Goal: Task Accomplishment & Management: Manage account settings

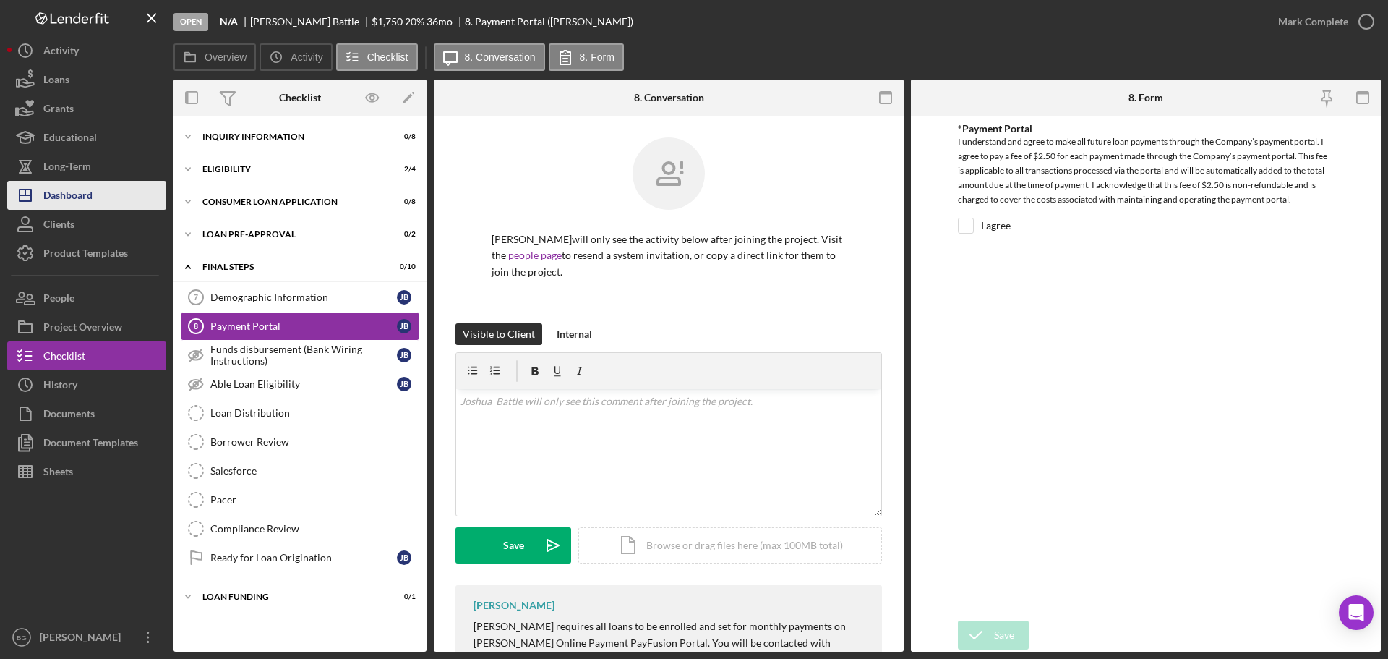
click at [69, 193] on div "Dashboard" at bounding box center [67, 197] width 49 height 33
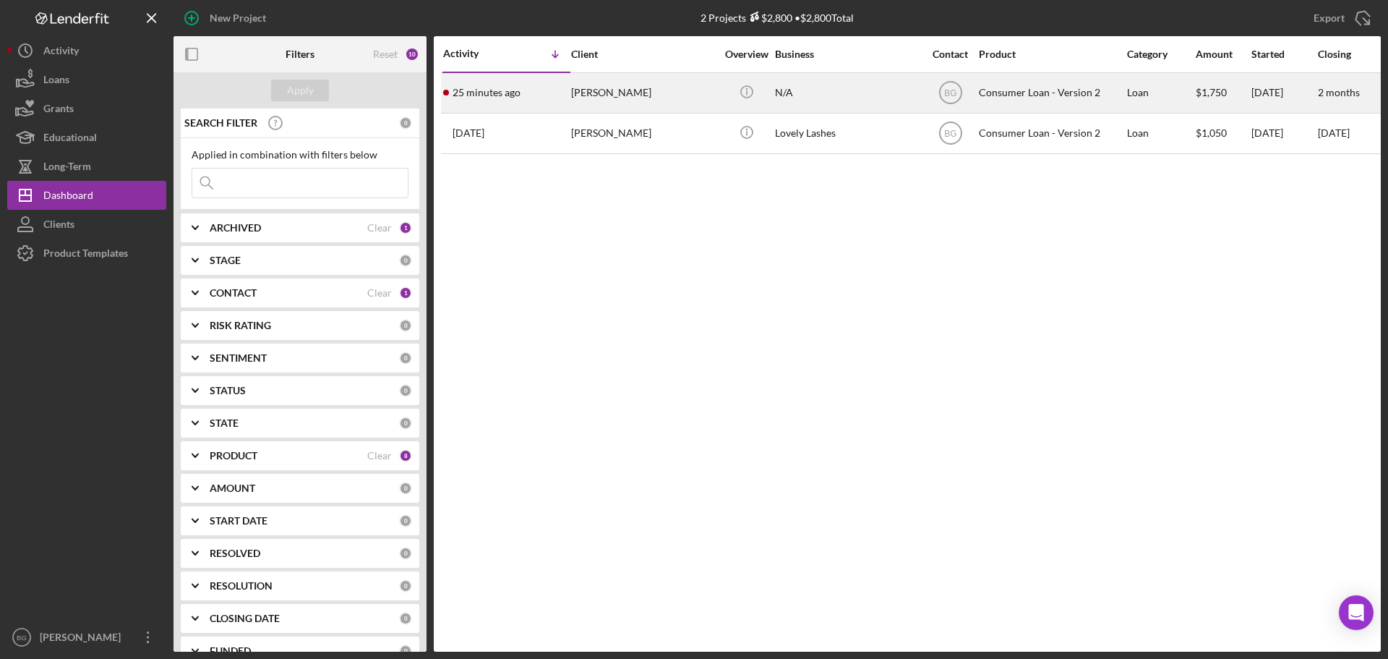
click at [524, 92] on div "25 minutes ago [PERSON_NAME]" at bounding box center [506, 93] width 127 height 38
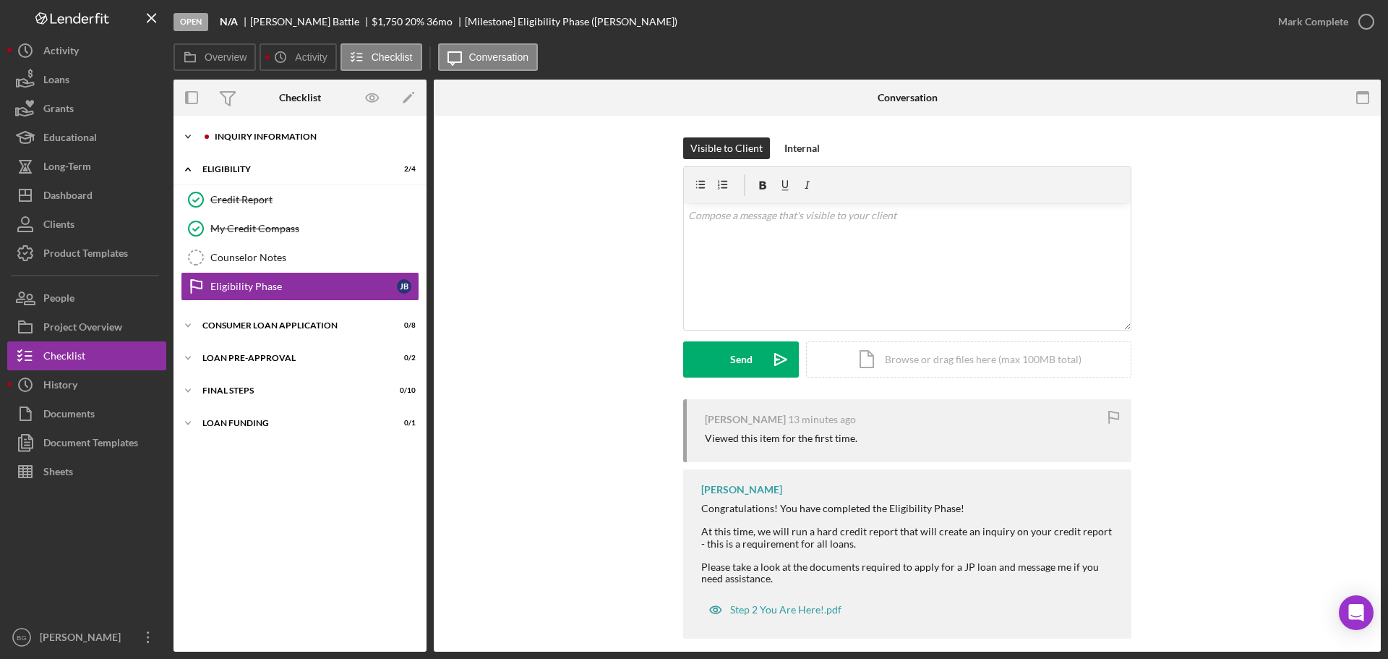
click at [286, 132] on div "Icon/Expander Inquiry Information 0 / 8" at bounding box center [300, 136] width 253 height 29
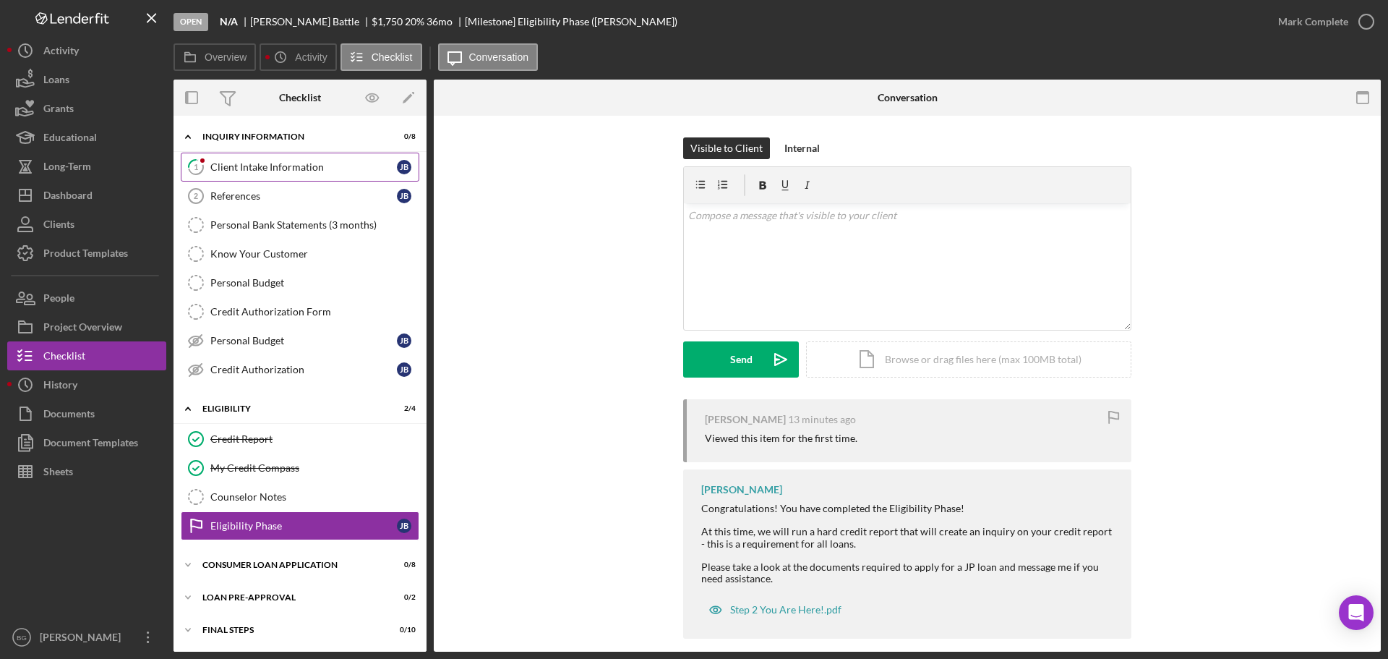
click at [270, 169] on div "Client Intake Information" at bounding box center [303, 167] width 187 height 12
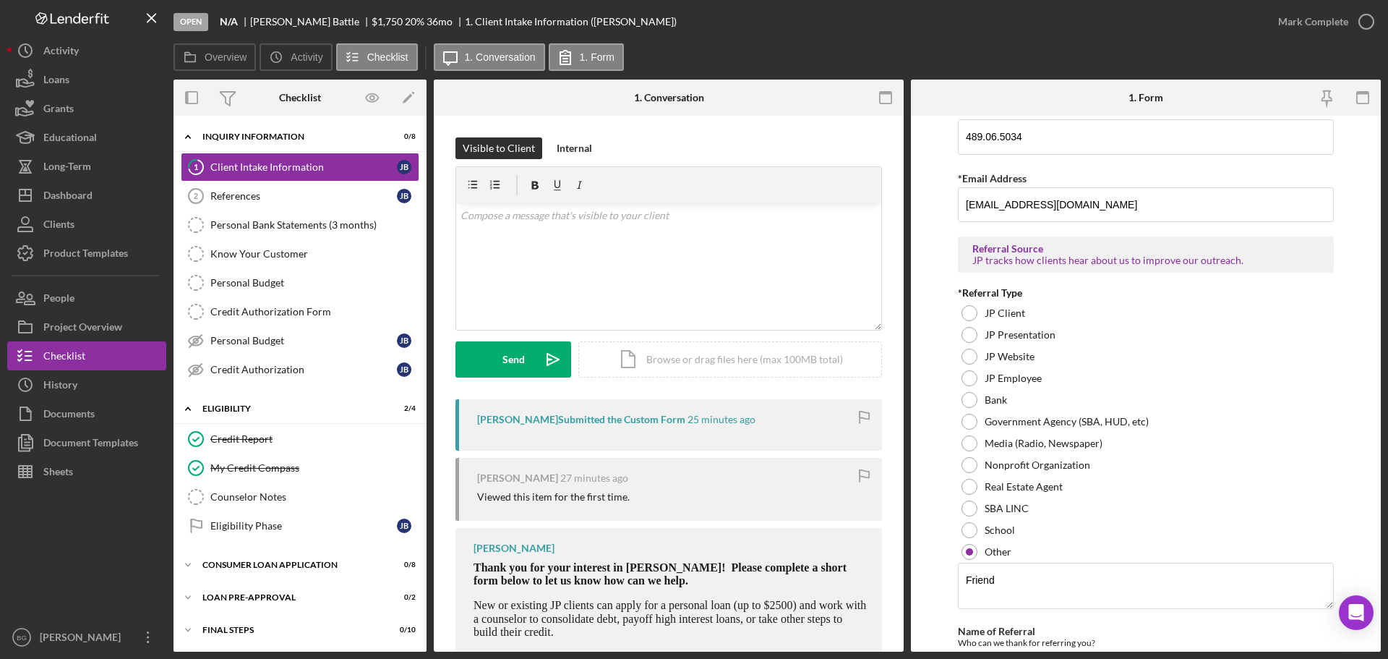
scroll to position [1030, 0]
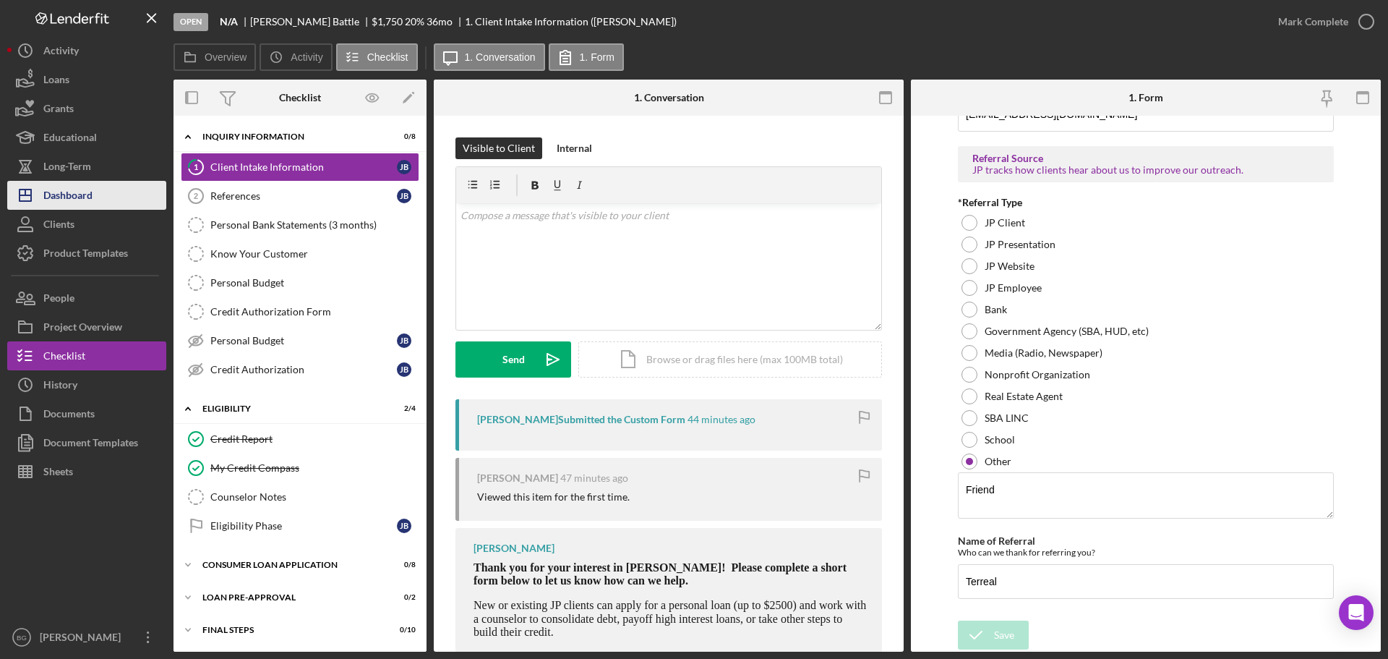
click at [62, 193] on div "Dashboard" at bounding box center [67, 197] width 49 height 33
